Goal: Task Accomplishment & Management: Complete application form

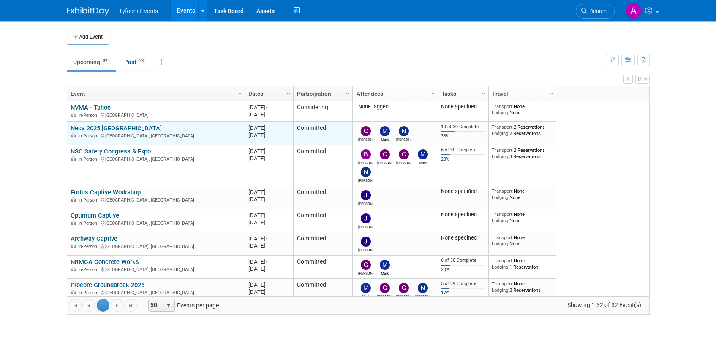
click at [92, 130] on link "Neca 2025 [GEOGRAPHIC_DATA]" at bounding box center [116, 129] width 91 height 8
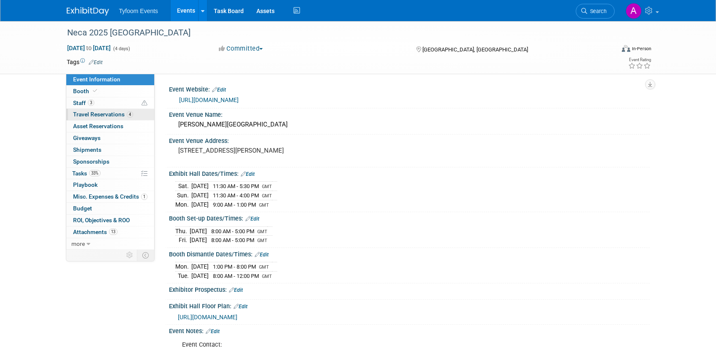
click at [82, 113] on span "Travel Reservations 4" at bounding box center [103, 114] width 60 height 7
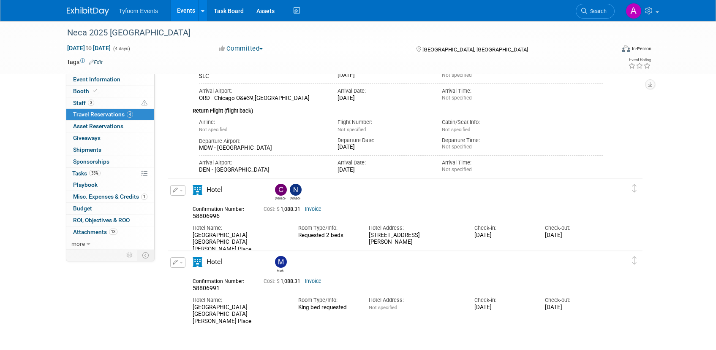
scroll to position [311, 0]
click at [96, 80] on span "Event Information" at bounding box center [96, 79] width 47 height 7
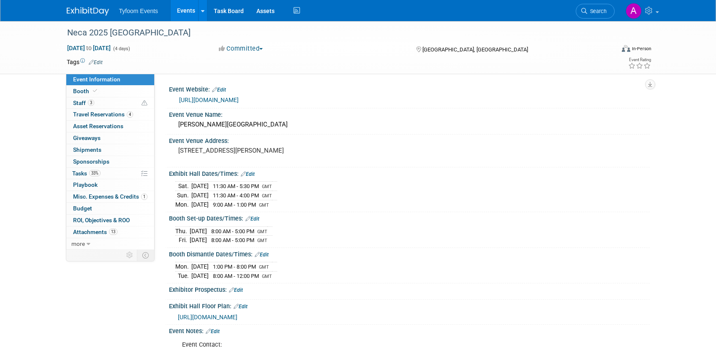
click at [179, 11] on link "Events" at bounding box center [186, 10] width 31 height 21
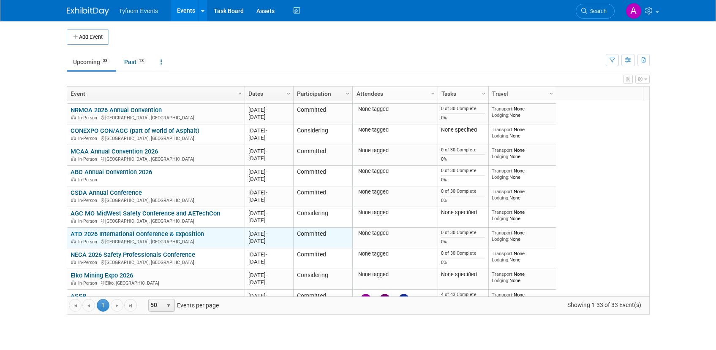
scroll to position [456, 0]
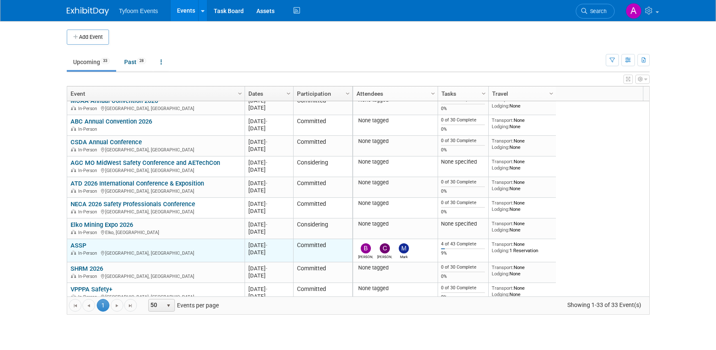
click at [86, 245] on link "ASSP" at bounding box center [79, 246] width 16 height 8
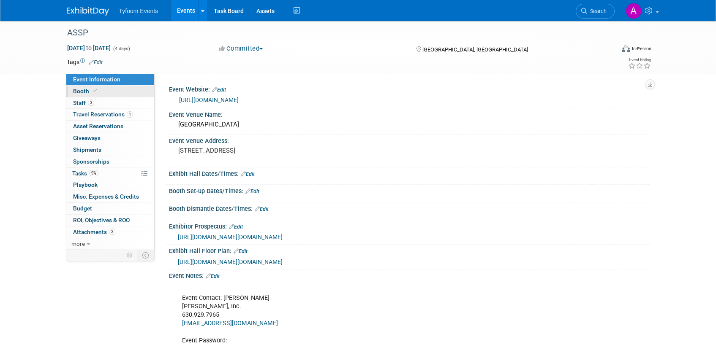
click at [89, 90] on span "Booth" at bounding box center [86, 91] width 26 height 7
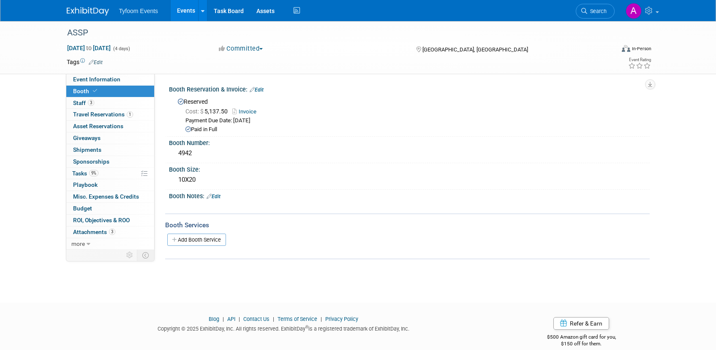
click at [261, 88] on link "Edit" at bounding box center [257, 90] width 14 height 6
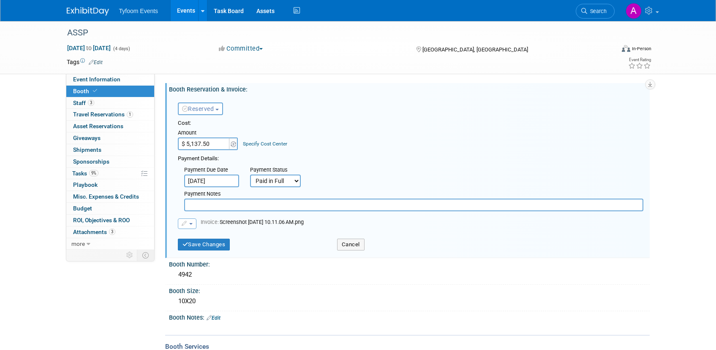
click at [190, 144] on input "$ 5,137.50" at bounding box center [204, 144] width 53 height 13
type input "$ 6,850.00"
click at [193, 225] on button "button" at bounding box center [187, 224] width 19 height 11
click at [212, 237] on link "Replace with a new file" at bounding box center [220, 237] width 84 height 12
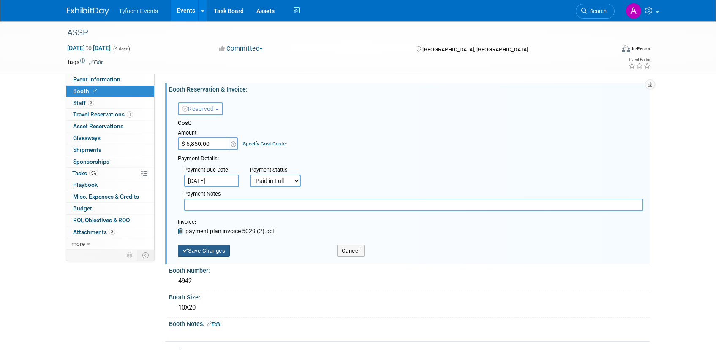
click at [202, 253] on button "Save Changes" at bounding box center [204, 251] width 52 height 12
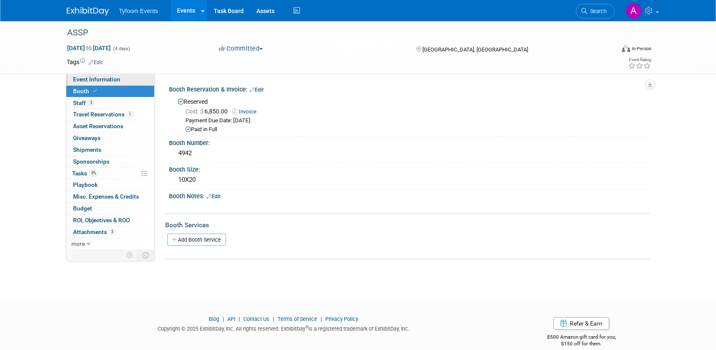
click at [102, 79] on span "Event Information" at bounding box center [96, 79] width 47 height 7
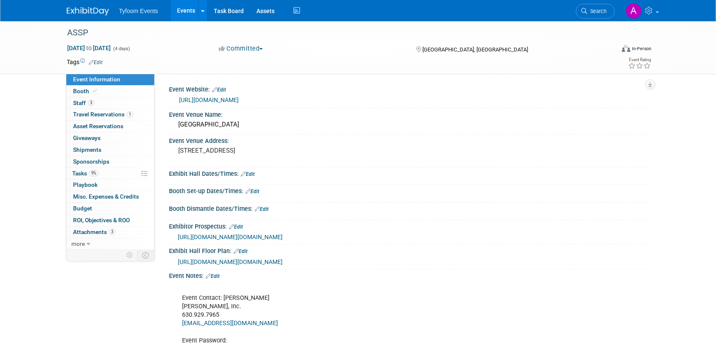
click at [181, 12] on link "Events" at bounding box center [186, 10] width 31 height 21
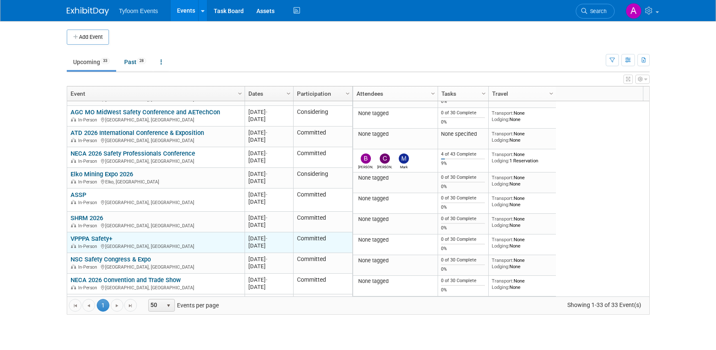
scroll to position [546, 0]
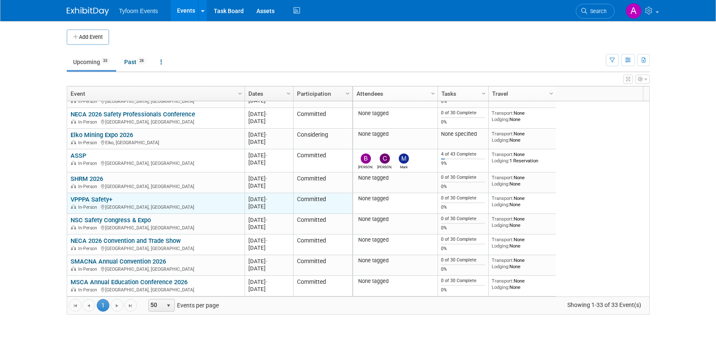
click at [101, 200] on link "VPPPA Safety+" at bounding box center [92, 200] width 42 height 8
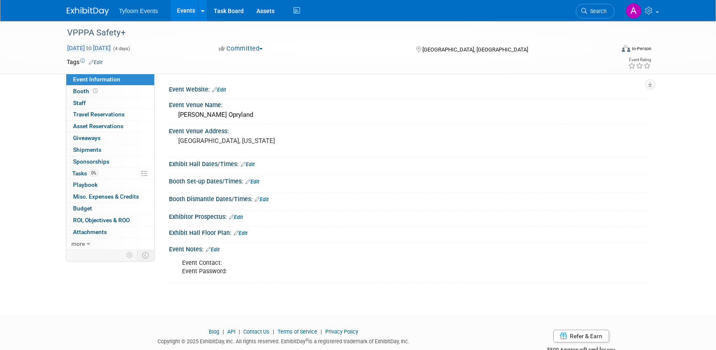
click at [98, 46] on span "Aug 29, 2026 to Sep 1, 2026" at bounding box center [89, 48] width 44 height 8
select select "7"
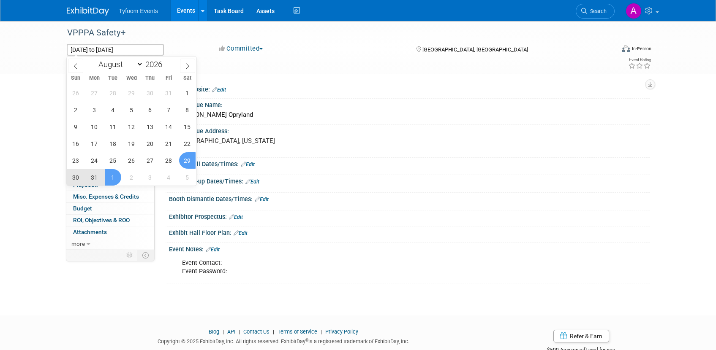
click at [73, 178] on span "30" at bounding box center [76, 177] width 16 height 16
type input "Aug 30, 2026"
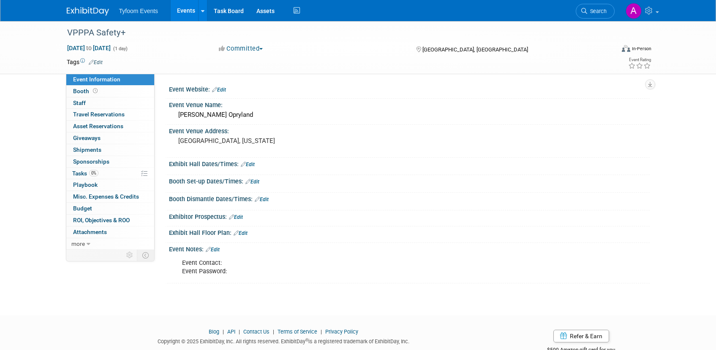
click at [184, 49] on div "Aug 30, 2026 to Aug 30, 2026 (1 day)" at bounding box center [135, 48] width 137 height 8
click at [111, 50] on span "Aug 30, 2026 to Aug 30, 2026" at bounding box center [89, 48] width 44 height 8
type input "Aug 30, 2026 to Aug 30, 2026"
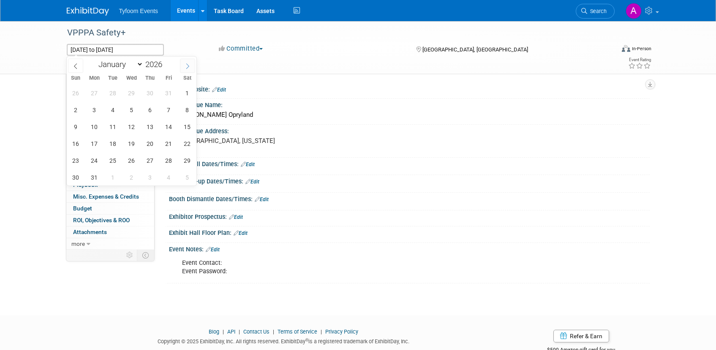
click at [183, 67] on span at bounding box center [187, 66] width 15 height 14
select select "8"
click at [131, 91] on span "2" at bounding box center [131, 93] width 16 height 16
type input "[DATE]"
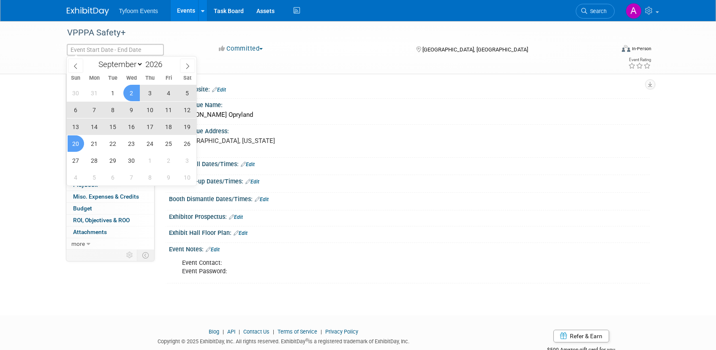
select select "7"
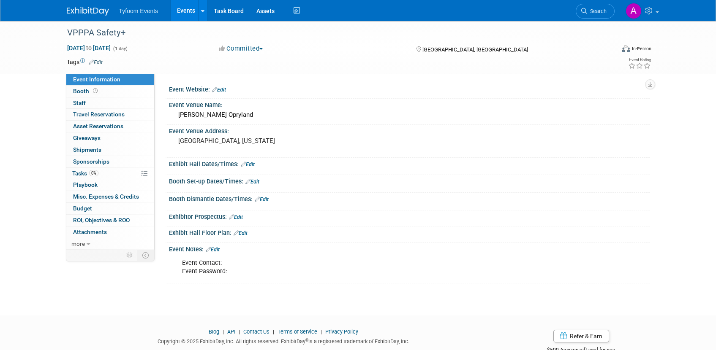
click at [39, 140] on div "VPPPA Safety+ Sep 2, 2026 to Sep 2, 2026 (1 day) Committed Committed Considerin…" at bounding box center [358, 161] width 716 height 280
click at [80, 49] on span "Sep 2, 2026 to Sep 2, 2026" at bounding box center [89, 48] width 44 height 8
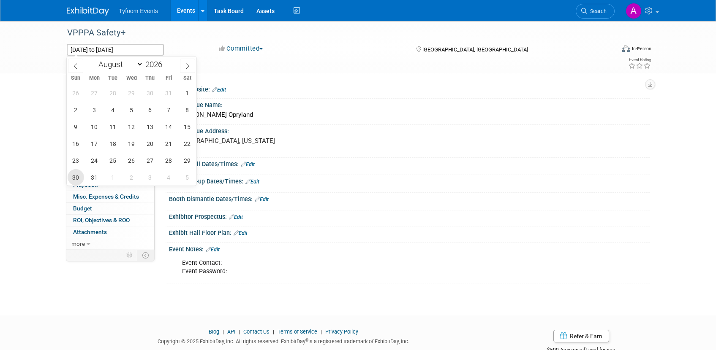
click at [77, 175] on span "30" at bounding box center [76, 177] width 16 height 16
type input "[DATE]"
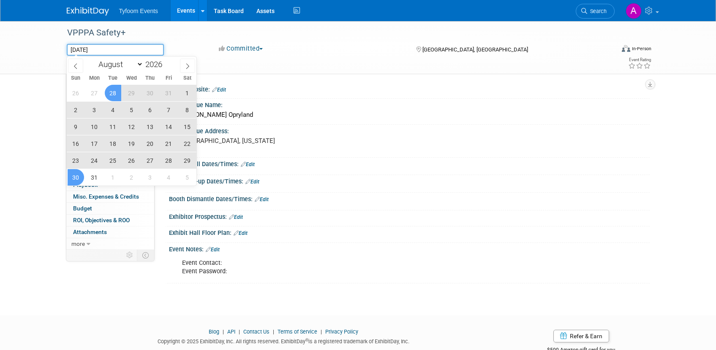
click at [133, 50] on input "[DATE]" at bounding box center [115, 50] width 97 height 12
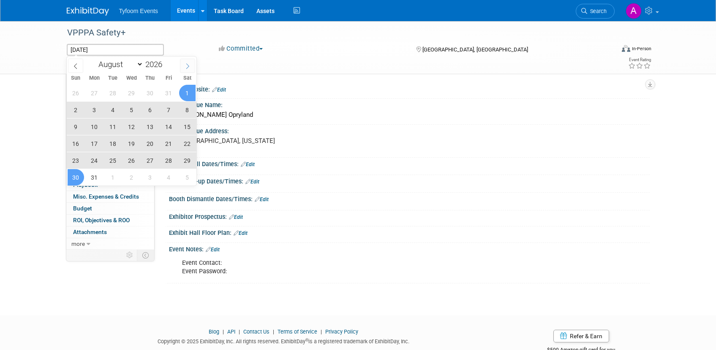
click at [187, 64] on icon at bounding box center [187, 65] width 3 height 5
select select "8"
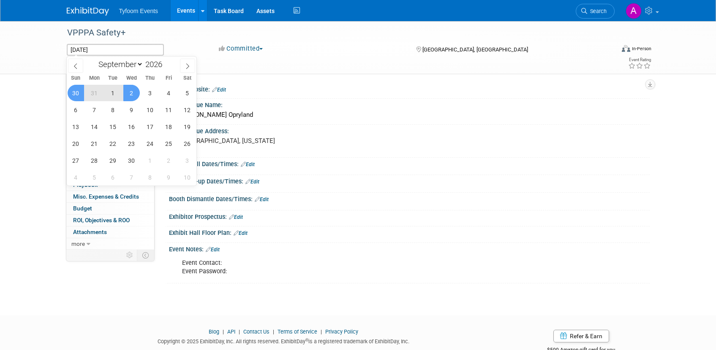
click at [127, 92] on span "2" at bounding box center [131, 93] width 16 height 16
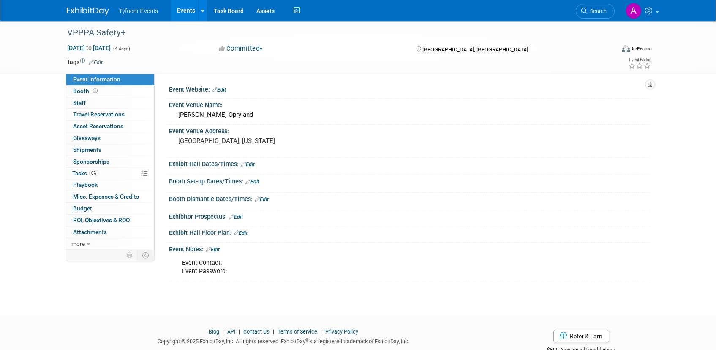
click at [187, 14] on link "Events" at bounding box center [186, 10] width 31 height 21
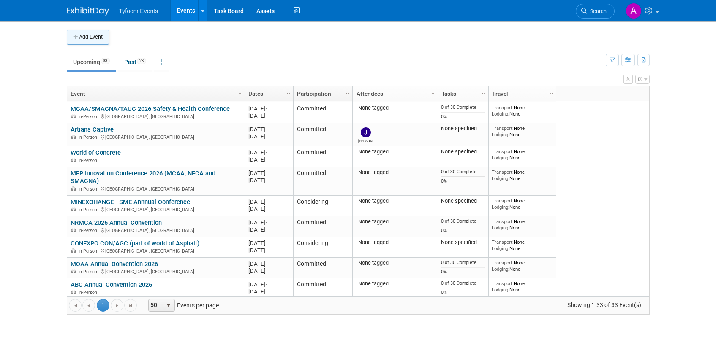
click at [95, 41] on button "Add Event" at bounding box center [88, 37] width 42 height 15
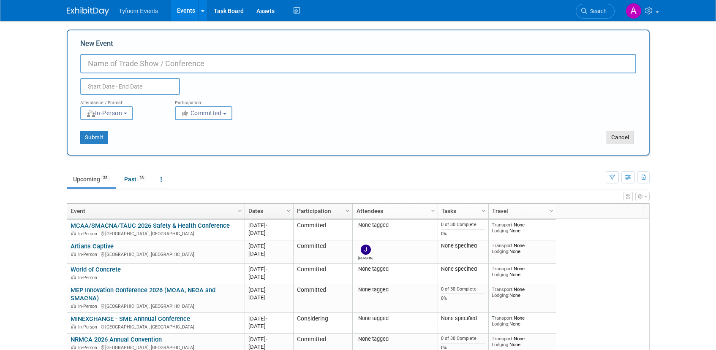
click at [615, 141] on button "Cancel" at bounding box center [619, 138] width 27 height 14
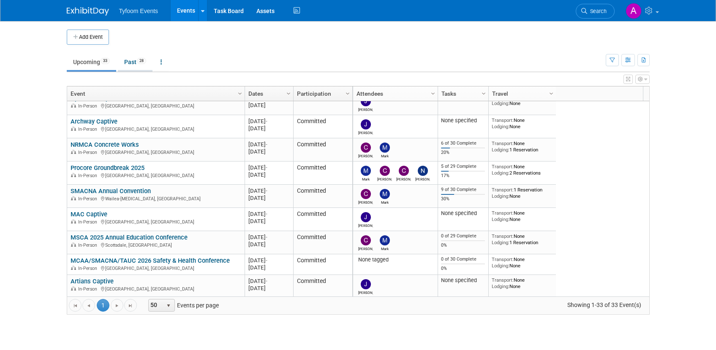
click at [133, 61] on link "Past 28" at bounding box center [135, 62] width 35 height 16
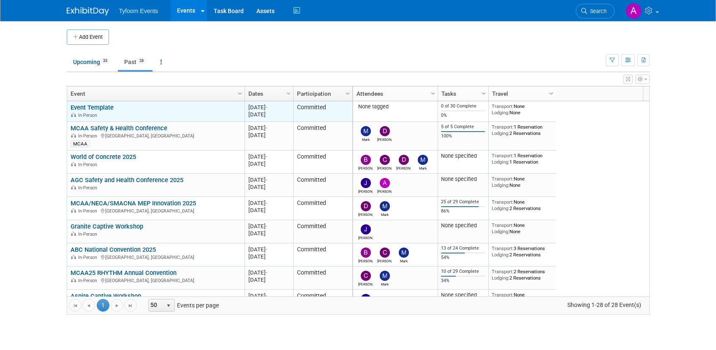
click at [90, 106] on link "Event Template" at bounding box center [92, 108] width 43 height 8
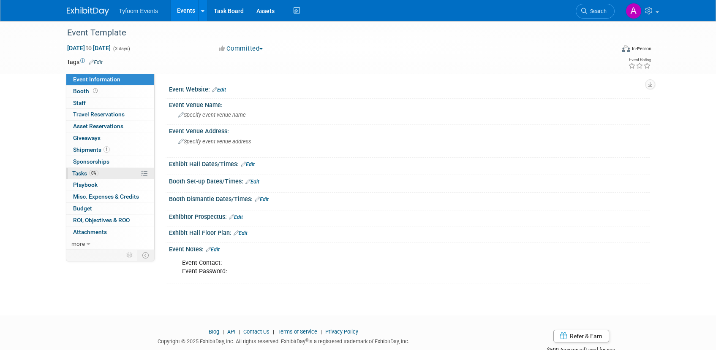
click at [81, 174] on span "Tasks 0%" at bounding box center [85, 173] width 26 height 7
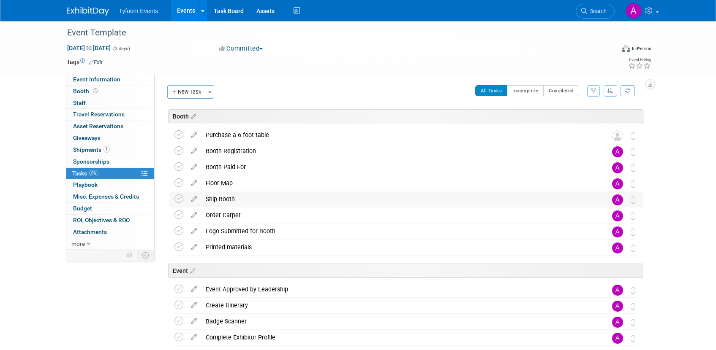
drag, startPoint x: 196, startPoint y: 213, endPoint x: 197, endPoint y: 207, distance: 6.4
click at [98, 80] on span "Event Information" at bounding box center [96, 79] width 47 height 7
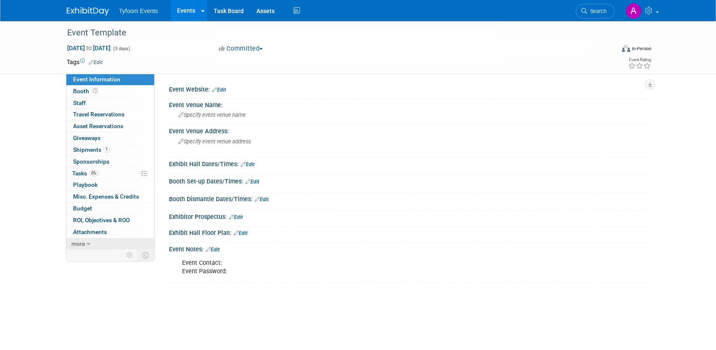
click at [87, 242] on icon at bounding box center [89, 245] width 4 height 6
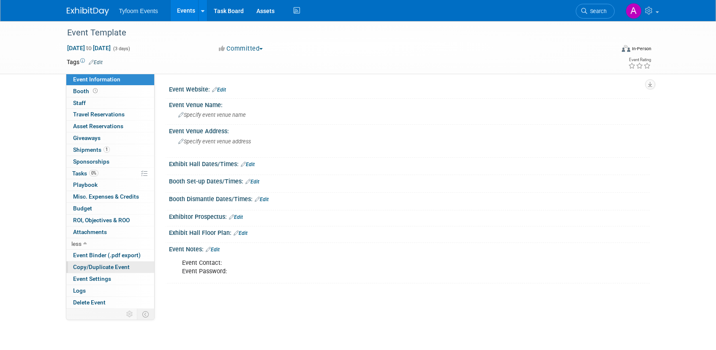
click at [94, 268] on span "Copy/Duplicate Event" at bounding box center [101, 267] width 57 height 7
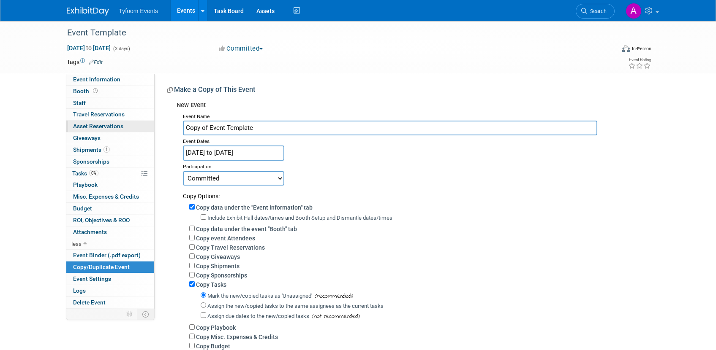
drag, startPoint x: 256, startPoint y: 128, endPoint x: 151, endPoint y: 121, distance: 105.4
click at [151, 121] on div "Event Information Event Info Booth Booth 0 Staff 0 Staff 0 Travel Reservations …" at bounding box center [357, 202] width 595 height 362
paste input "2026 AGC Annual Convention & Contractors Solutions EXPO"
click at [203, 126] on input "2026 AGC Annual Convention & Contractors Solutions EXPO" at bounding box center [390, 128] width 414 height 15
click at [351, 127] on input "AGC Annual Convention & Contractors Solutions EXPO" at bounding box center [390, 128] width 414 height 15
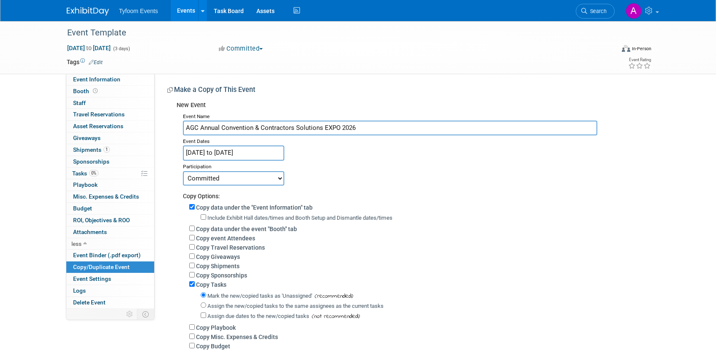
type input "AGC Annual Convention & Contractors Solutions EXPO 2026"
click at [206, 153] on input "Jan 1, 2025 to Jan 3, 2025" at bounding box center [233, 153] width 101 height 15
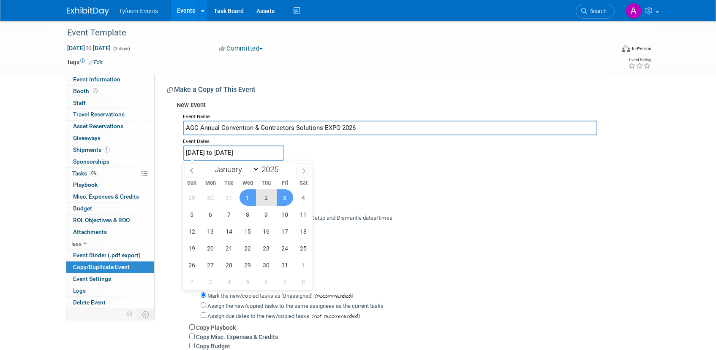
click at [301, 171] on icon at bounding box center [304, 171] width 6 height 6
select select "2"
click at [282, 167] on span at bounding box center [282, 167] width 6 height 5
type input "2026"
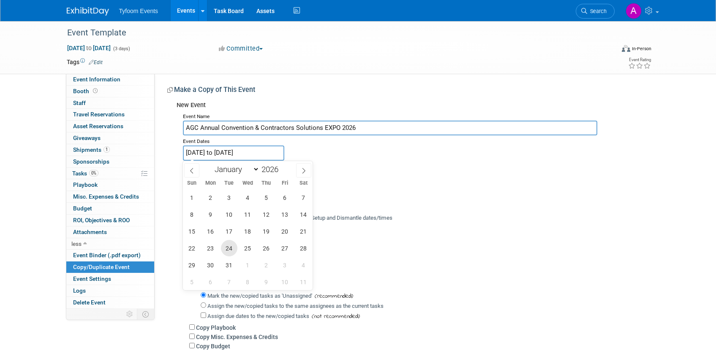
click at [226, 247] on span "24" at bounding box center [229, 248] width 16 height 16
click at [267, 250] on span "26" at bounding box center [266, 248] width 16 height 16
type input "Mar 24, 2026 to Mar 26, 2026"
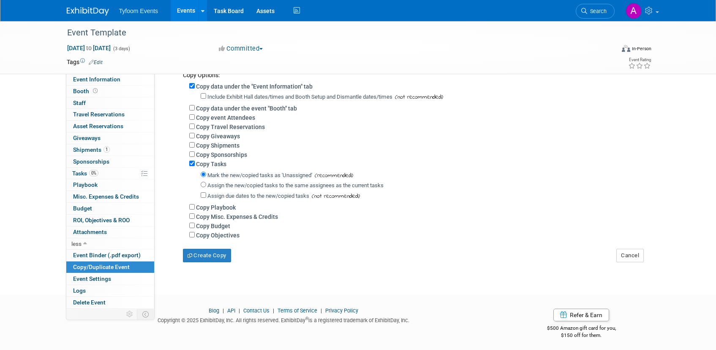
scroll to position [125, 0]
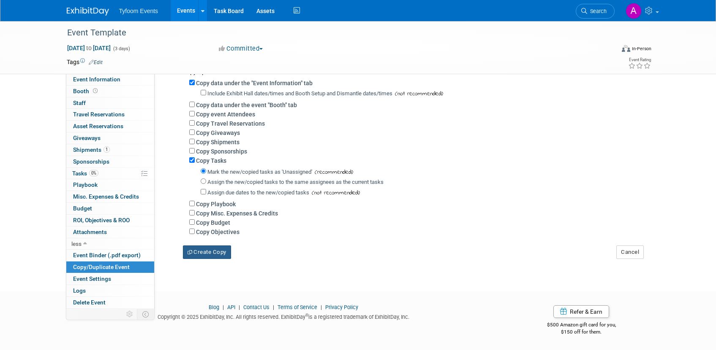
click at [206, 251] on button "Create Copy" at bounding box center [207, 253] width 48 height 14
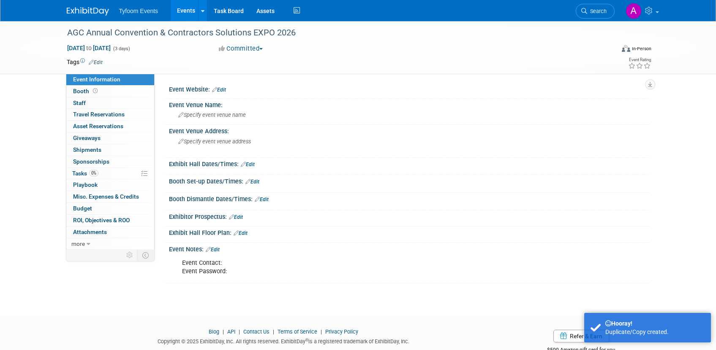
click at [185, 9] on link "Events" at bounding box center [186, 10] width 31 height 21
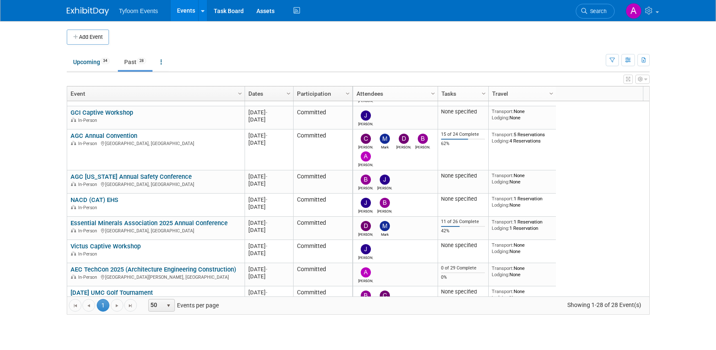
scroll to position [304, 0]
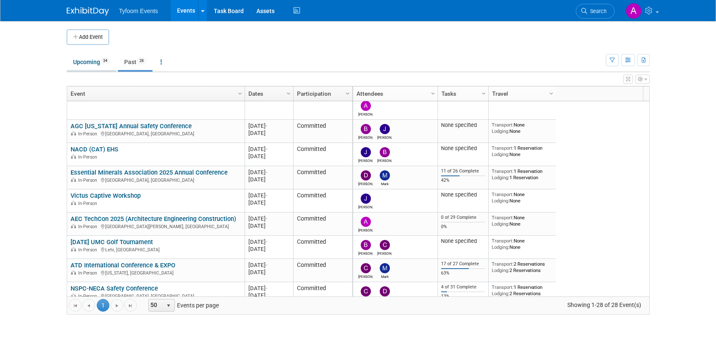
click at [88, 63] on link "Upcoming 34" at bounding box center [91, 62] width 49 height 16
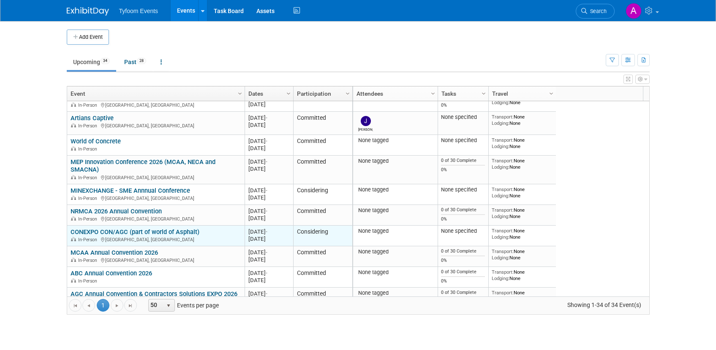
scroll to position [355, 0]
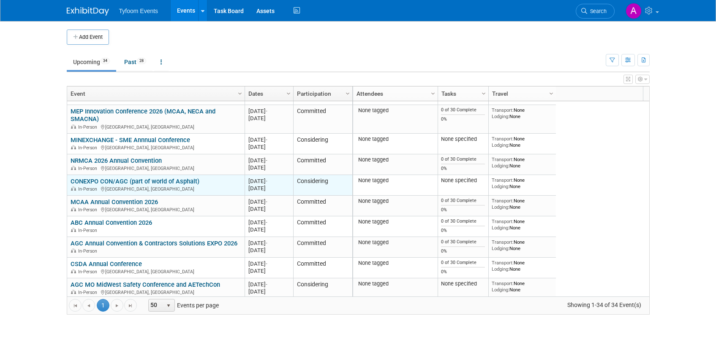
click at [162, 243] on link "AGC Annual Convention & Contractors Solutions EXPO 2026" at bounding box center [154, 244] width 167 height 8
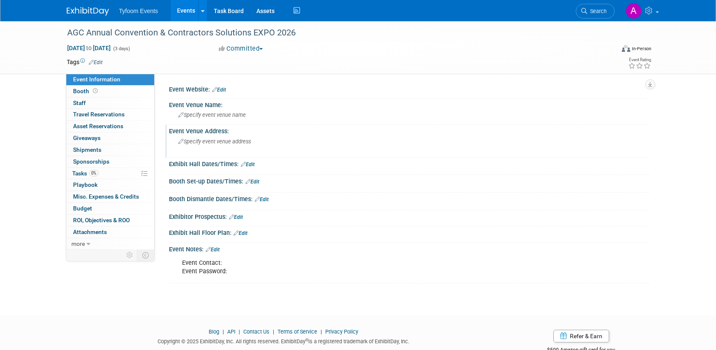
click at [228, 143] on span "Specify event venue address" at bounding box center [214, 141] width 73 height 6
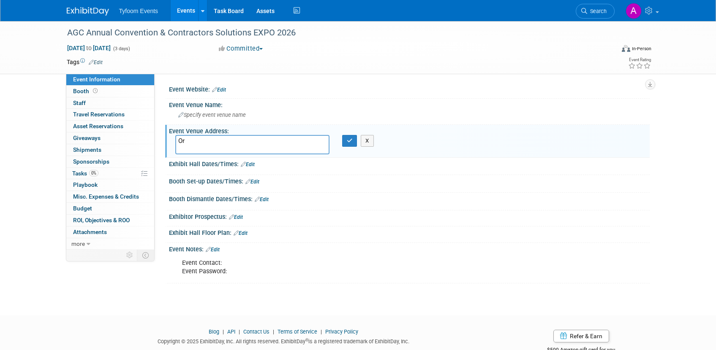
type textarea "O"
click at [207, 141] on textarea "[GEOGRAPHIC_DATA], [GEOGRAPHIC_DATA]" at bounding box center [252, 144] width 154 height 19
type textarea "[GEOGRAPHIC_DATA], [GEOGRAPHIC_DATA]"
click at [410, 213] on div "Exhibitor Prospectus: Edit" at bounding box center [409, 216] width 480 height 11
click at [347, 138] on icon "button" at bounding box center [350, 140] width 6 height 5
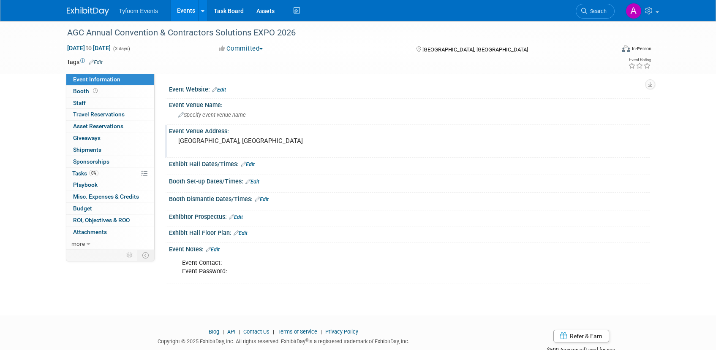
click at [184, 12] on link "Events" at bounding box center [186, 10] width 31 height 21
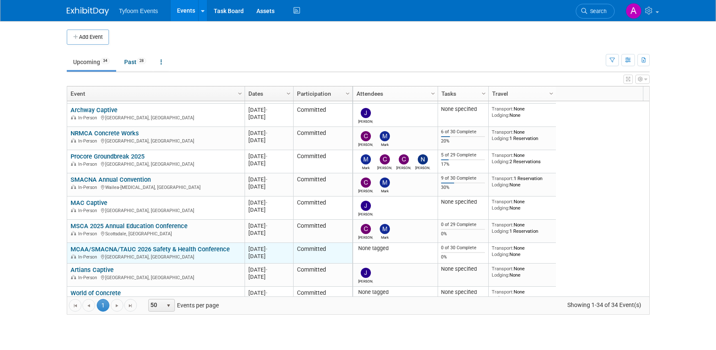
scroll to position [203, 0]
